Goal: Task Accomplishment & Management: Complete application form

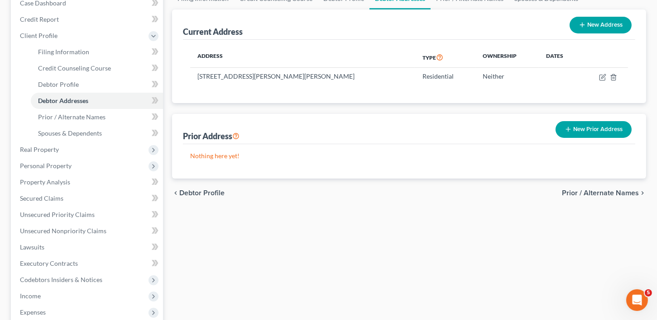
scroll to position [87, 0]
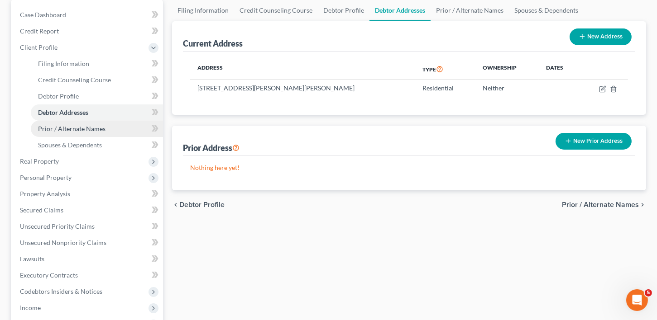
click at [69, 125] on span "Prior / Alternate Names" at bounding box center [71, 129] width 67 height 8
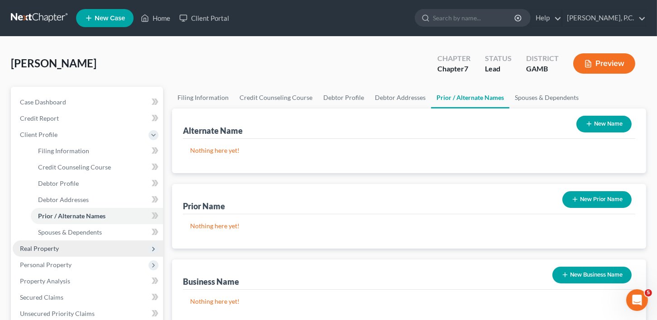
click at [41, 247] on span "Real Property" at bounding box center [39, 249] width 39 height 8
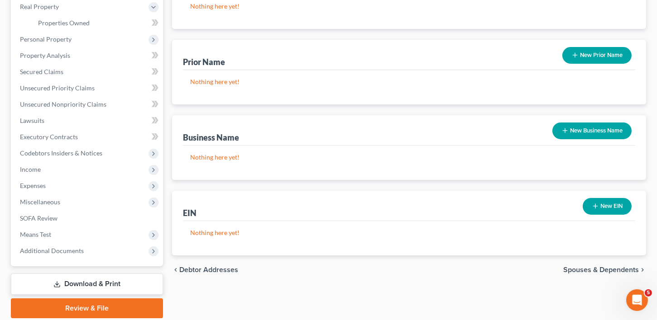
scroll to position [173, 0]
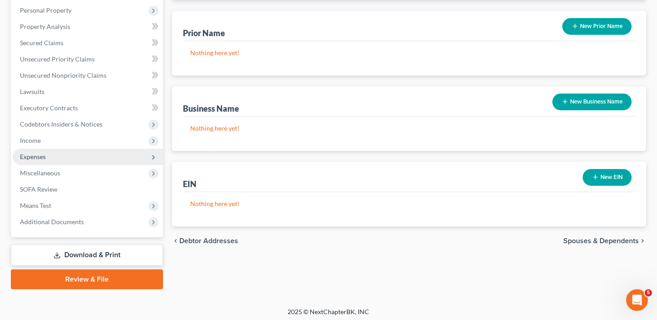
click at [36, 150] on span "Expenses" at bounding box center [88, 157] width 150 height 16
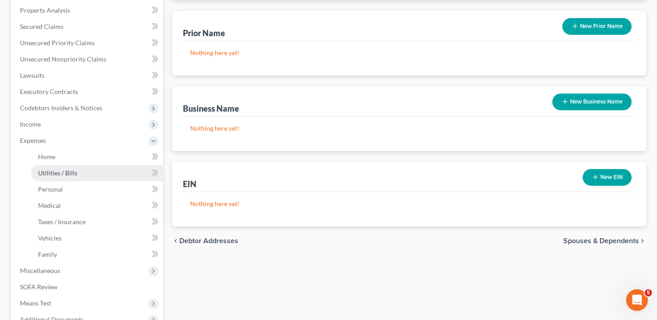
click at [51, 168] on link "Utilities / Bills" at bounding box center [97, 173] width 132 height 16
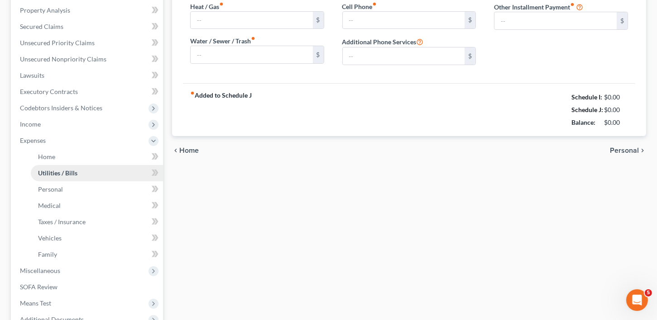
scroll to position [39, 0]
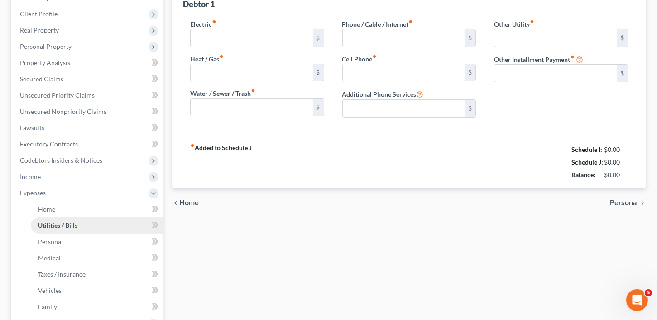
type input "0.00"
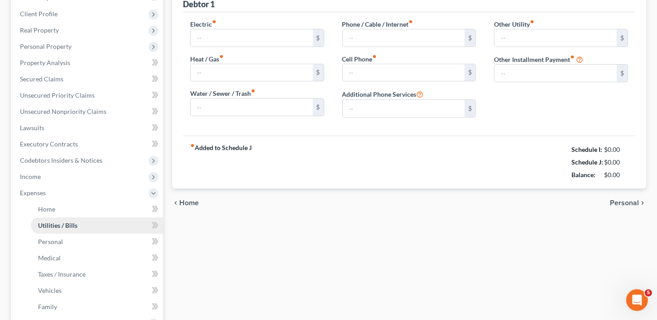
type input "0.00"
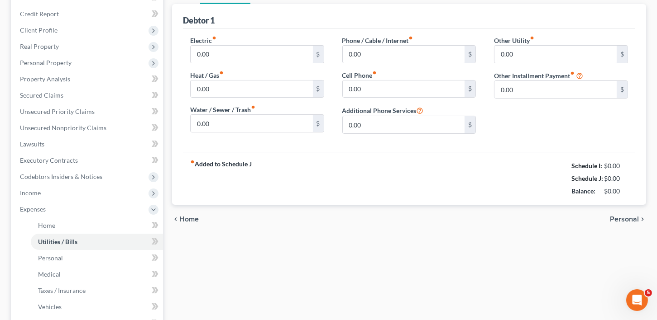
scroll to position [115, 0]
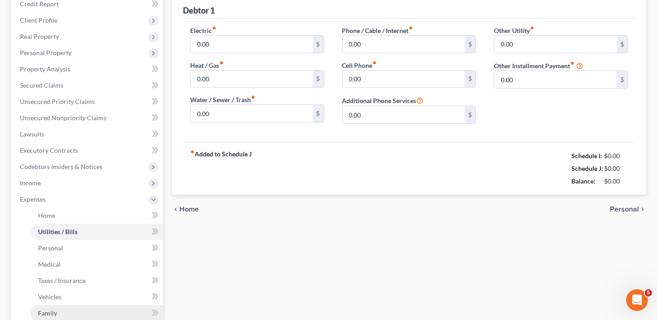
click at [54, 312] on span "Family" at bounding box center [47, 314] width 19 height 8
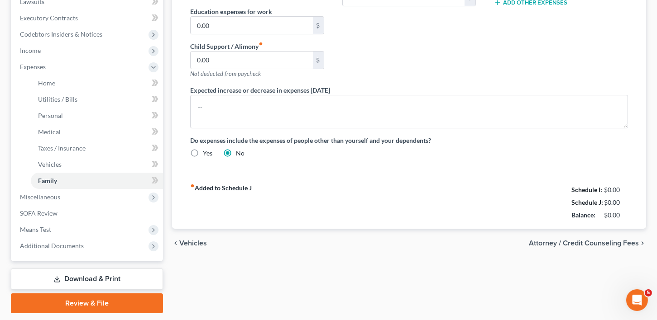
scroll to position [273, 0]
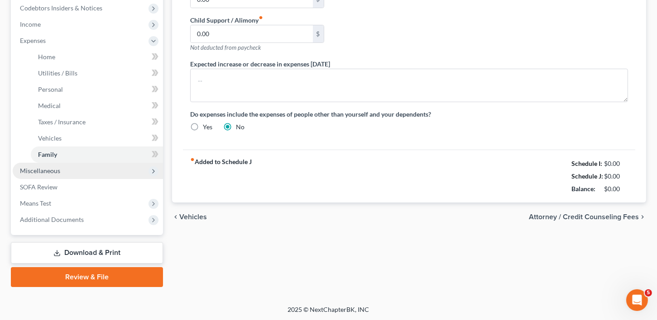
click at [54, 170] on span "Miscellaneous" at bounding box center [40, 171] width 40 height 8
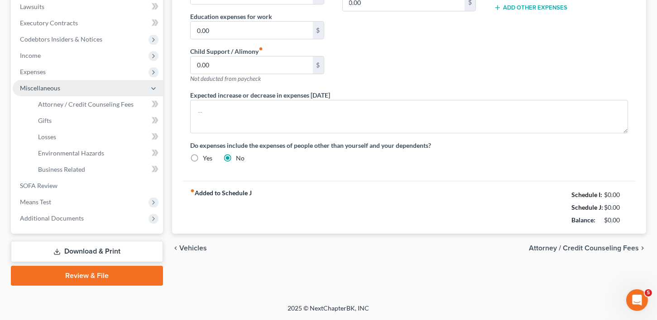
scroll to position [241, 0]
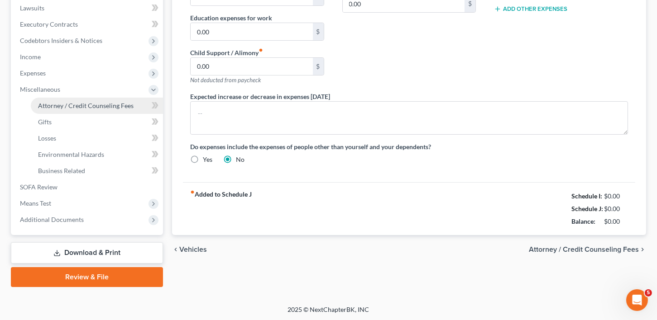
click at [39, 105] on span "Attorney / Credit Counseling Fees" at bounding box center [86, 106] width 96 height 8
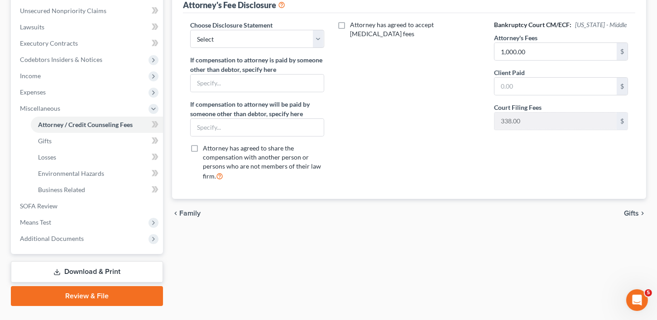
scroll to position [222, 0]
click at [57, 186] on span "Business Related" at bounding box center [61, 190] width 47 height 8
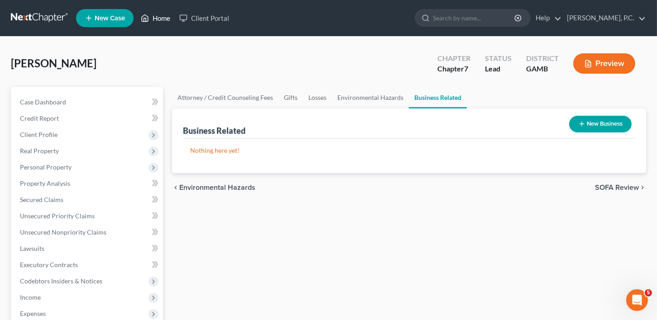
click at [163, 19] on link "Home" at bounding box center [155, 18] width 38 height 16
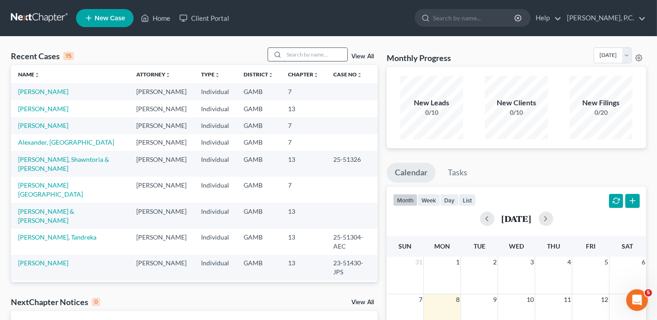
click at [318, 54] on input "search" at bounding box center [315, 54] width 63 height 13
type input "[PERSON_NAME]"
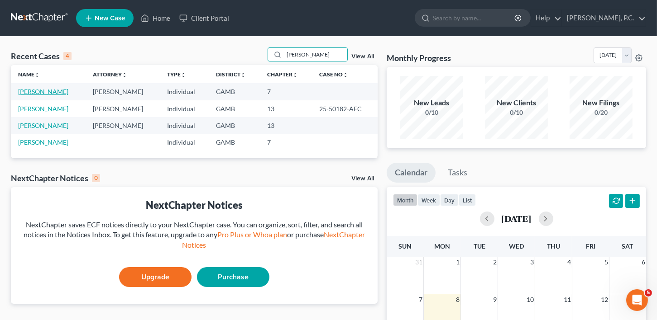
click at [43, 91] on link "[PERSON_NAME]" at bounding box center [43, 92] width 50 height 8
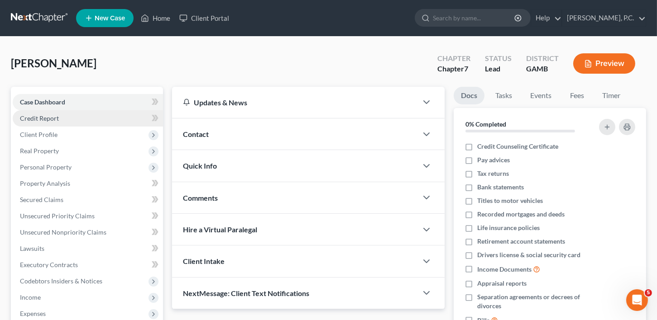
click at [48, 117] on span "Credit Report" at bounding box center [39, 119] width 39 height 8
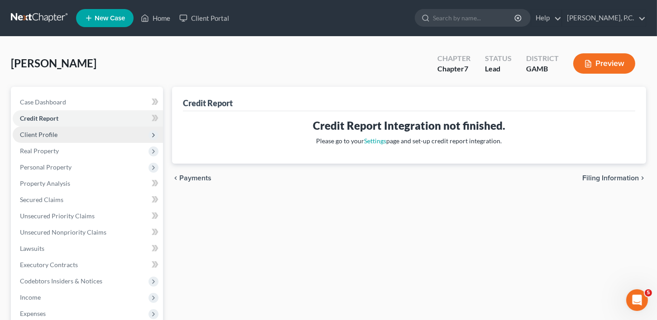
click at [51, 139] on span "Client Profile" at bounding box center [88, 135] width 150 height 16
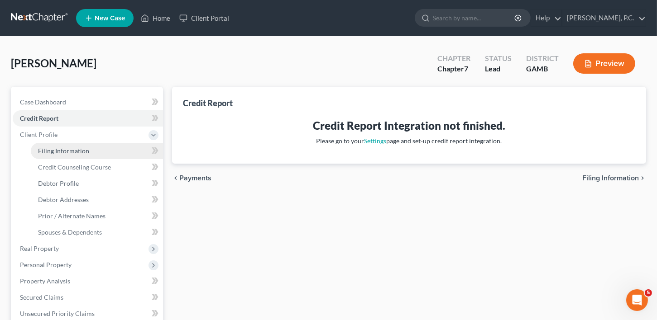
click at [54, 149] on span "Filing Information" at bounding box center [63, 151] width 51 height 8
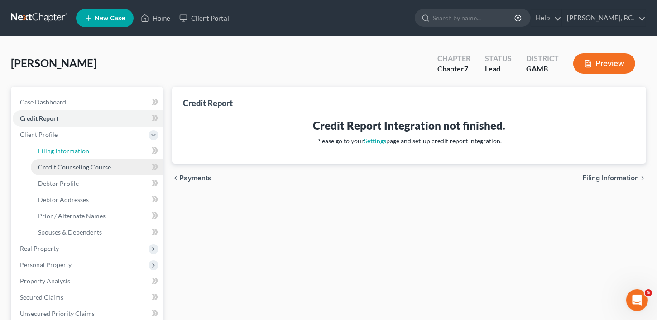
select select "1"
select select "0"
select select "10"
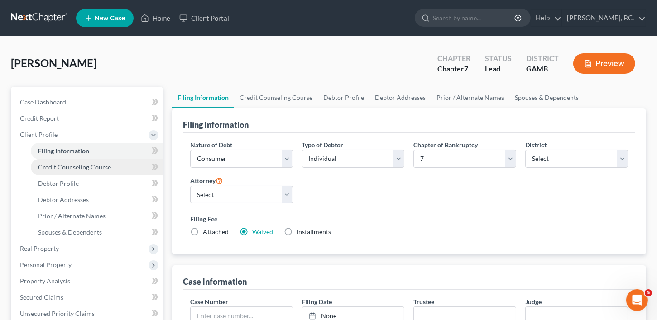
click at [61, 168] on span "Credit Counseling Course" at bounding box center [74, 167] width 73 height 8
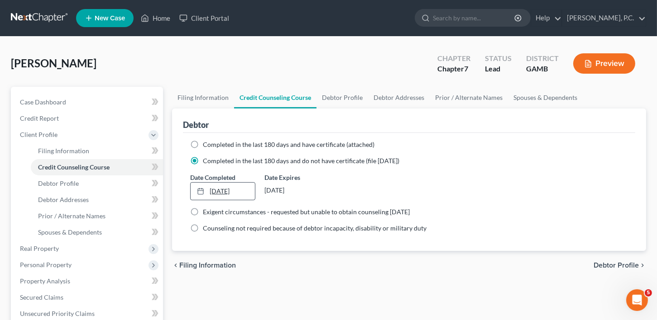
click at [218, 192] on link "[DATE]" at bounding box center [223, 191] width 65 height 17
click at [61, 182] on span "Debtor Profile" at bounding box center [58, 184] width 41 height 8
select select "3"
select select "0"
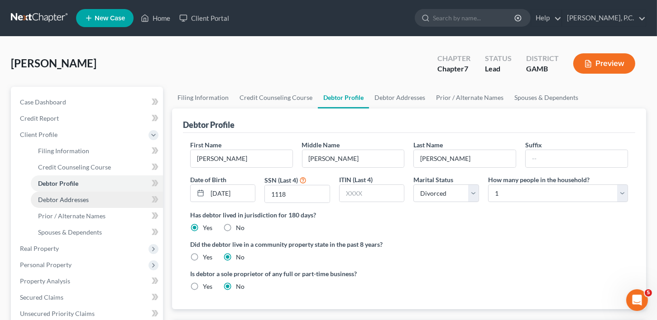
click at [62, 201] on span "Debtor Addresses" at bounding box center [63, 200] width 51 height 8
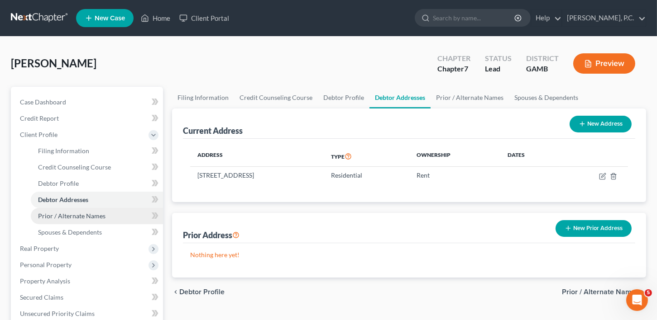
click at [66, 216] on span "Prior / Alternate Names" at bounding box center [71, 216] width 67 height 8
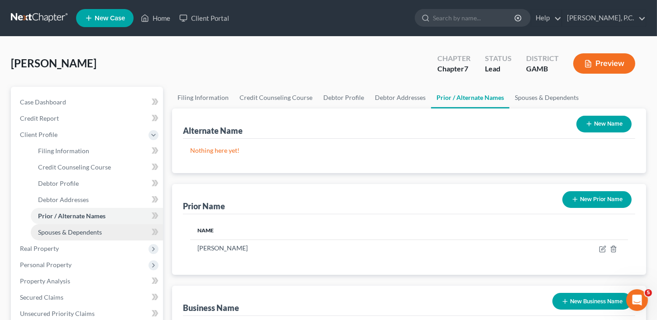
click at [65, 230] on span "Spouses & Dependents" at bounding box center [70, 233] width 64 height 8
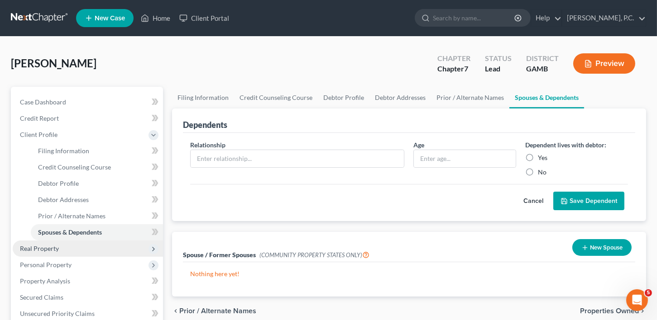
click at [49, 249] on span "Real Property" at bounding box center [39, 249] width 39 height 8
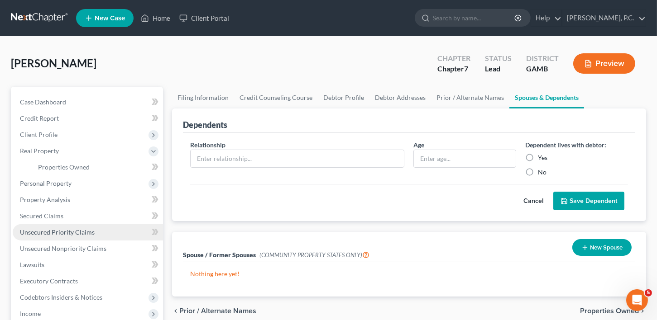
click at [49, 236] on link "Unsecured Priority Claims" at bounding box center [88, 233] width 150 height 16
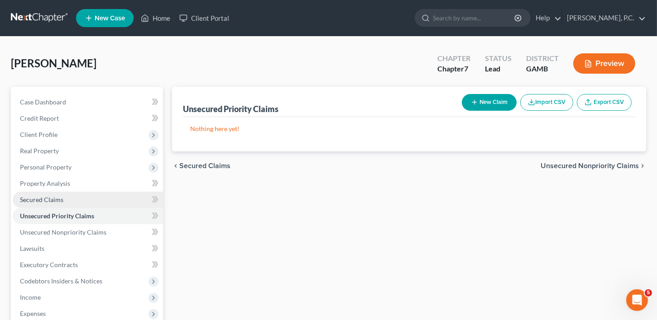
click at [48, 198] on span "Secured Claims" at bounding box center [41, 200] width 43 height 8
click at [51, 221] on link "Unsecured Priority Claims" at bounding box center [88, 216] width 150 height 16
click at [57, 210] on link "Unsecured Priority Claims" at bounding box center [88, 216] width 150 height 16
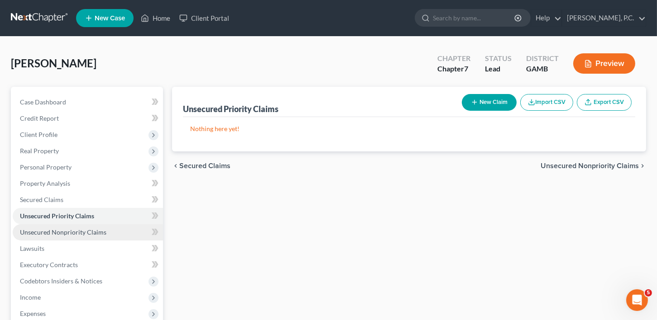
click at [53, 229] on span "Unsecured Nonpriority Claims" at bounding box center [63, 233] width 86 height 8
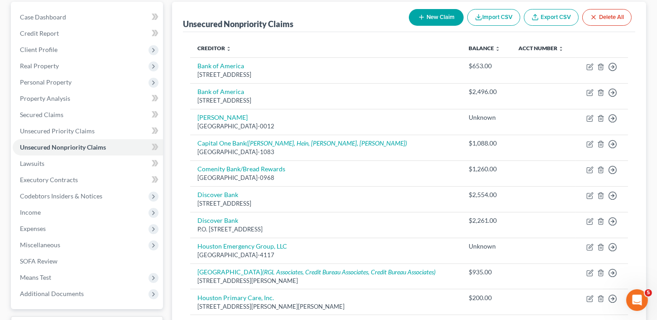
scroll to position [72, 0]
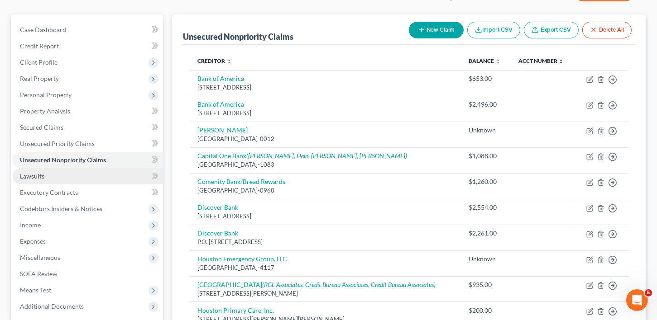
click at [43, 173] on span "Lawsuits" at bounding box center [32, 176] width 24 height 8
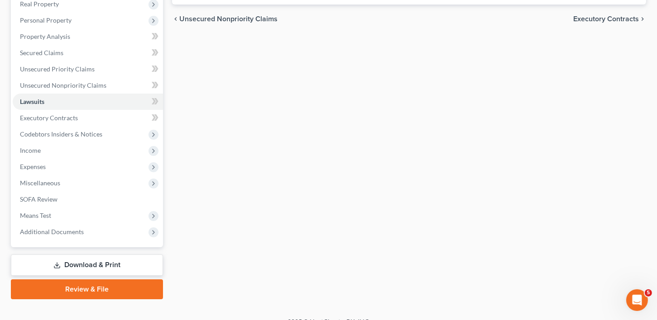
scroll to position [159, 0]
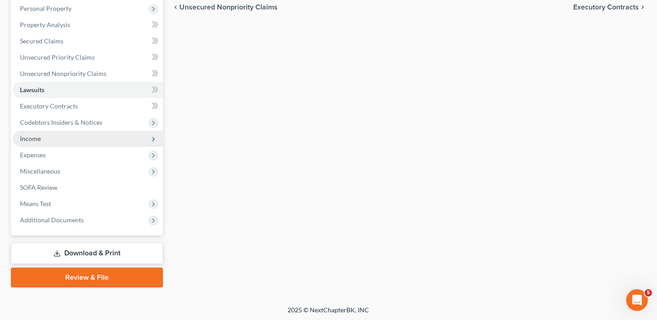
click at [35, 142] on span "Income" at bounding box center [30, 139] width 21 height 8
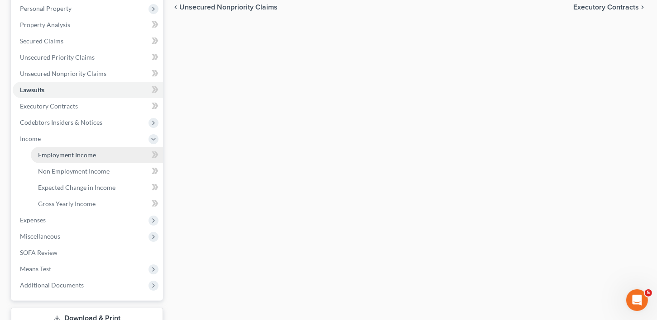
click at [52, 149] on link "Employment Income" at bounding box center [97, 155] width 132 height 16
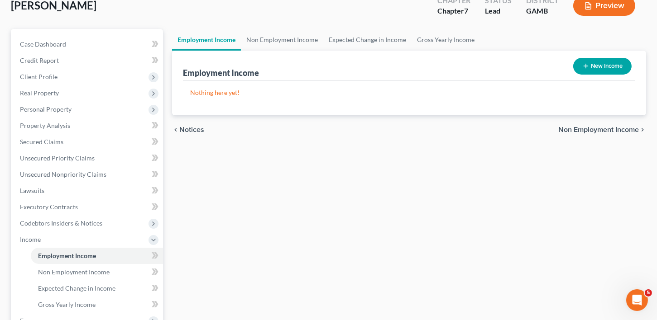
scroll to position [46, 0]
